Goal: Check status: Check status

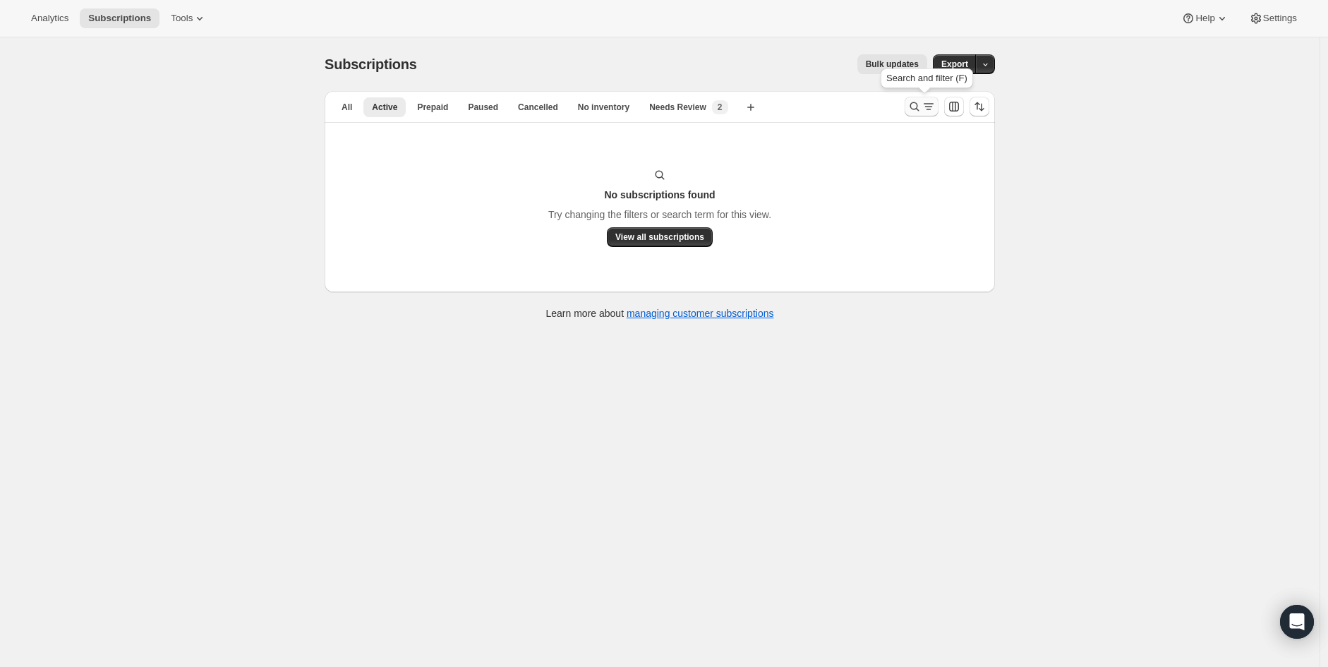
click at [933, 108] on icon "Search and filter results" at bounding box center [929, 107] width 14 height 14
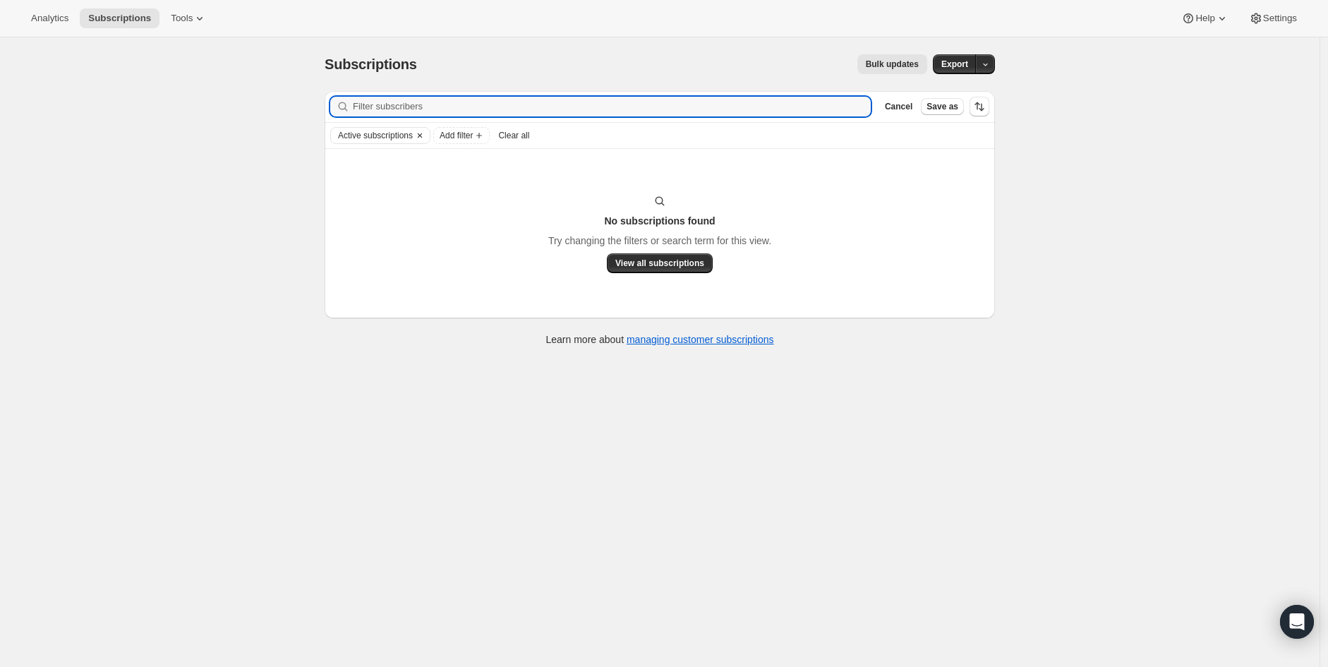
click at [422, 136] on icon "Clear" at bounding box center [420, 135] width 4 height 4
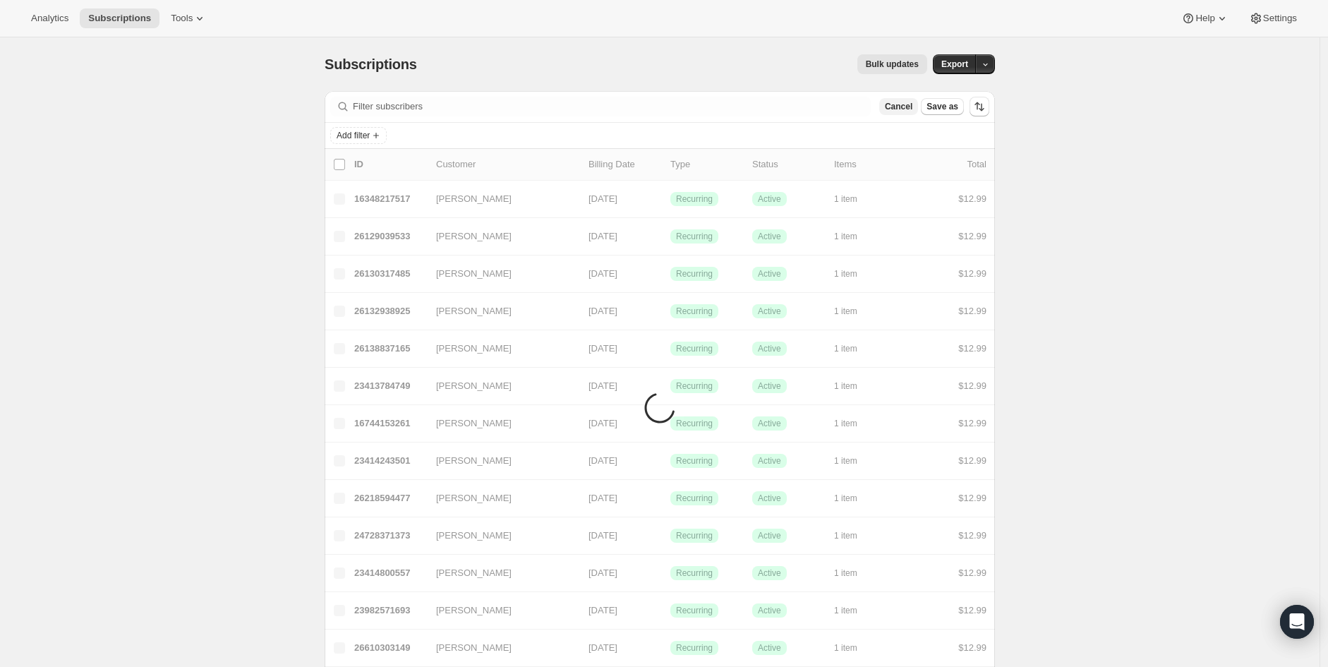
click at [908, 108] on span "Cancel" at bounding box center [899, 106] width 28 height 11
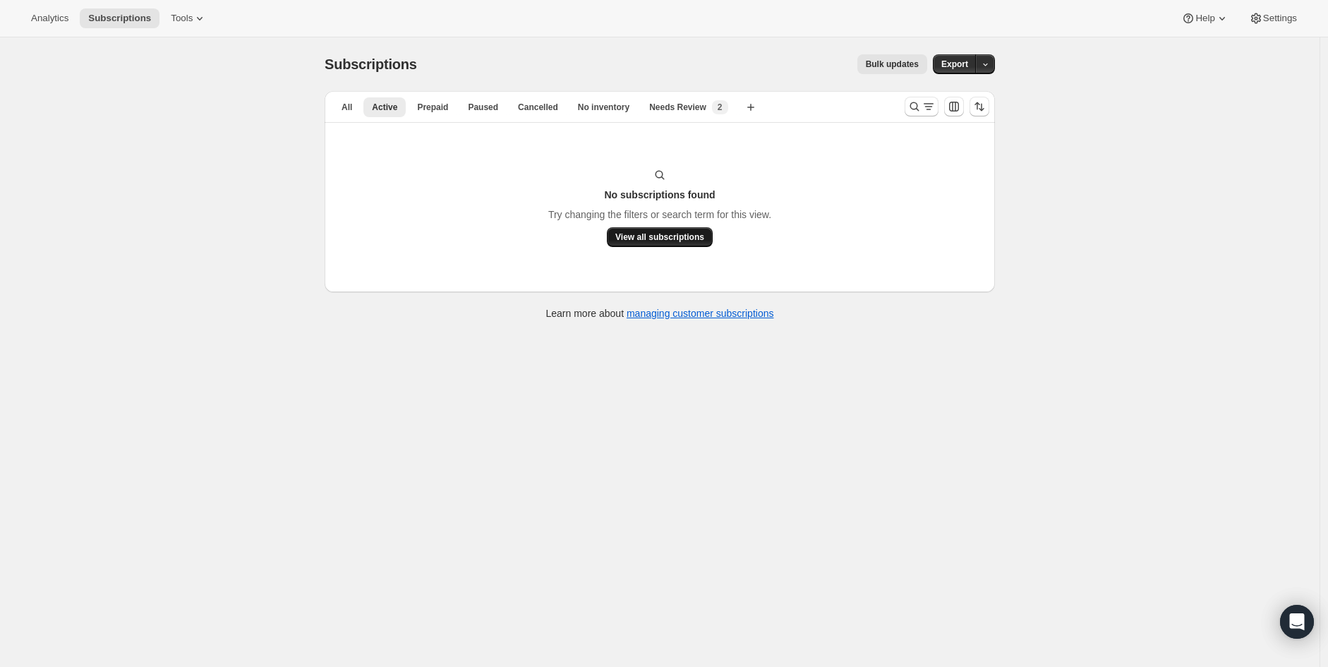
click at [659, 229] on button "View all subscriptions" at bounding box center [660, 237] width 106 height 20
